Goal: Check status

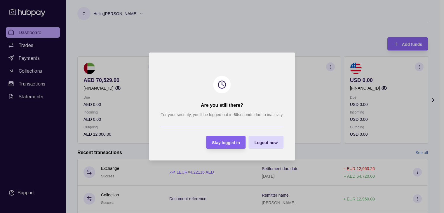
scroll to position [7, 0]
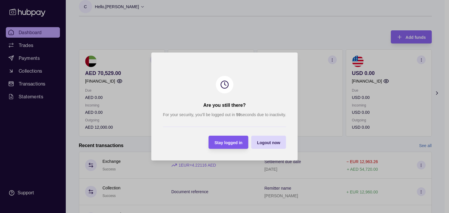
click at [228, 142] on span "Stay logged in" at bounding box center [228, 142] width 28 height 5
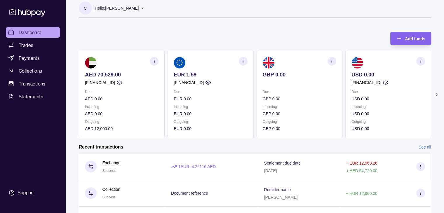
scroll to position [5, 0]
click at [177, 31] on div "Add funds AED 70,529.00 [FINANCIAL_ID] Due AED 0.00 Incoming AED 0.00 Outgoing …" at bounding box center [255, 83] width 352 height 112
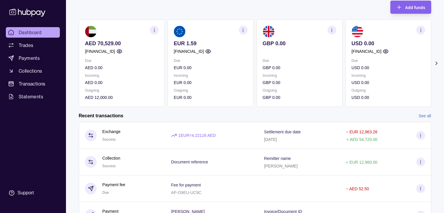
scroll to position [37, 0]
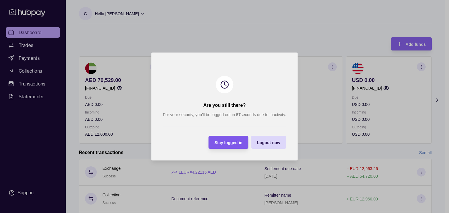
click at [242, 144] on span "Stay logged in" at bounding box center [228, 142] width 28 height 5
